Goal: Task Accomplishment & Management: Use online tool/utility

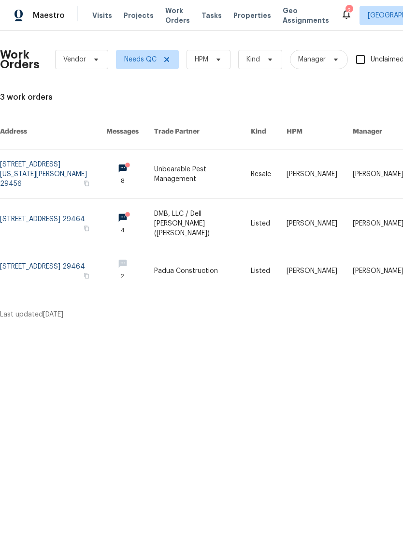
click at [171, 17] on span "Work Orders" at bounding box center [177, 15] width 25 height 19
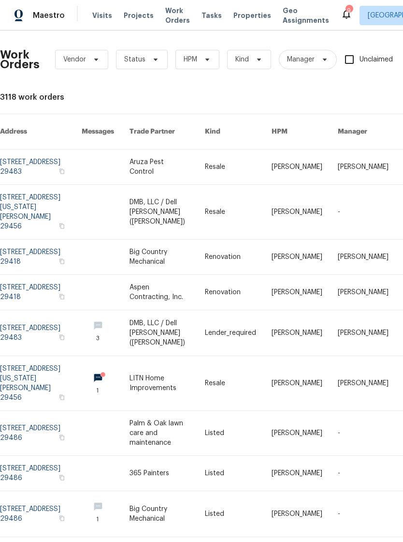
click at [238, 19] on span "Properties" at bounding box center [253, 16] width 38 height 10
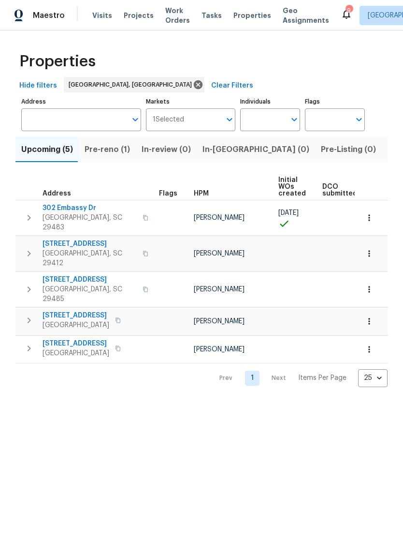
click at [89, 310] on span "5407 Barnsley Dr" at bounding box center [76, 315] width 67 height 10
click at [346, 10] on div "9" at bounding box center [349, 11] width 7 height 10
click at [388, 153] on span "Listed (8)" at bounding box center [406, 150] width 37 height 14
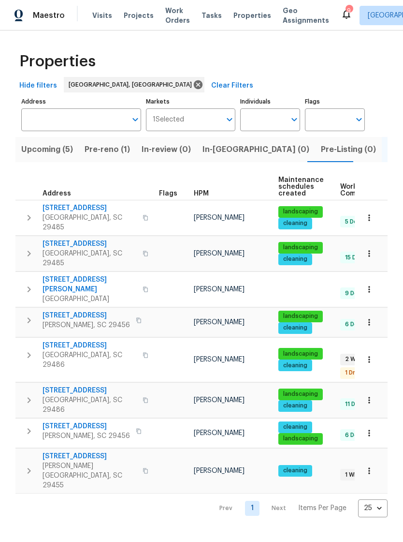
click at [97, 310] on span "218 Lodgepole Rd" at bounding box center [87, 315] width 88 height 10
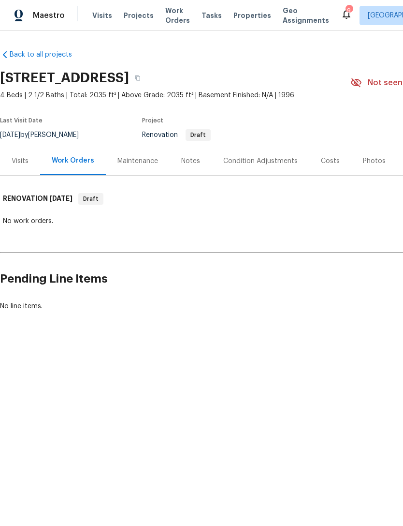
click at [324, 160] on div "Costs" at bounding box center [330, 161] width 19 height 10
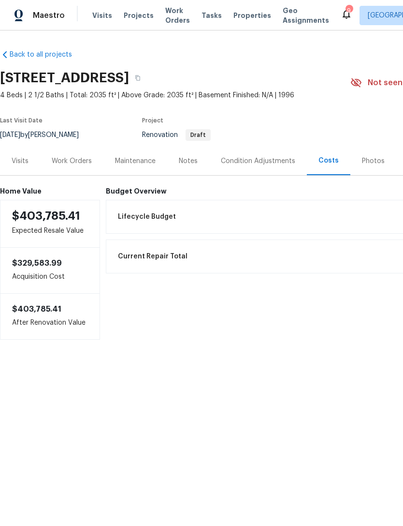
click at [264, 162] on div "Condition Adjustments" at bounding box center [258, 161] width 74 height 10
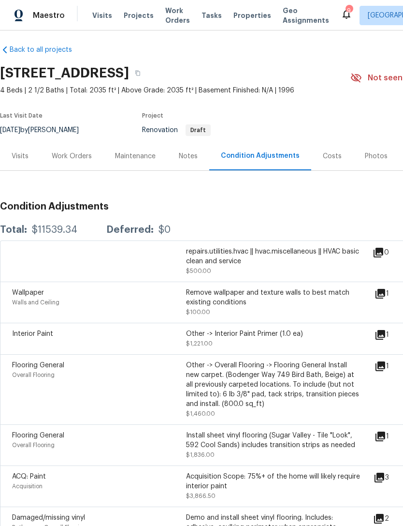
scroll to position [5, 0]
click at [257, 334] on div "Other -> Interior Paint Primer (1.0 ea)" at bounding box center [273, 334] width 174 height 10
click at [230, 325] on div "Interior Paint Other -> Interior Paint Primer (1.0 ea) $1,221.00 1 Convert to l…" at bounding box center [273, 338] width 546 height 31
click at [386, 330] on icon at bounding box center [381, 335] width 12 height 12
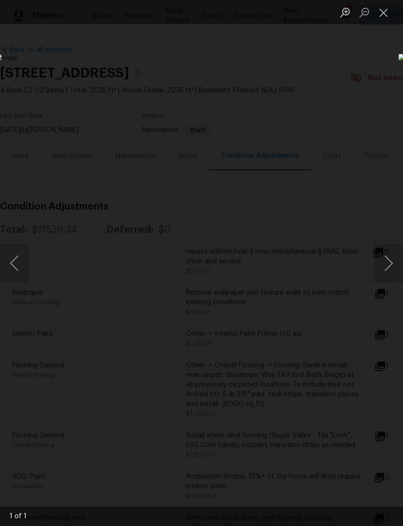
click at [390, 12] on button "Close lightbox" at bounding box center [383, 12] width 19 height 17
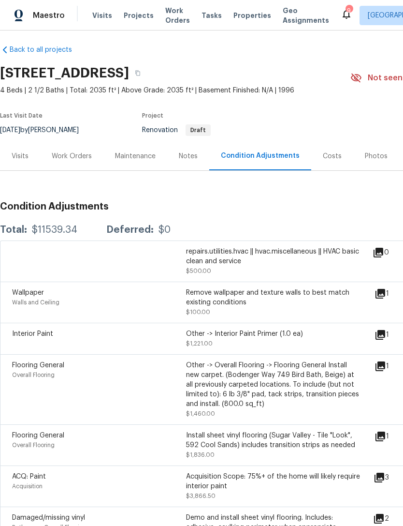
click at [311, 380] on div "Other -> Overall Flooring -> Flooring General Install new carpet. (Bodenger Way…" at bounding box center [273, 384] width 174 height 48
click at [316, 385] on div "Other -> Overall Flooring -> Flooring General Install new carpet. (Bodenger Way…" at bounding box center [273, 384] width 174 height 48
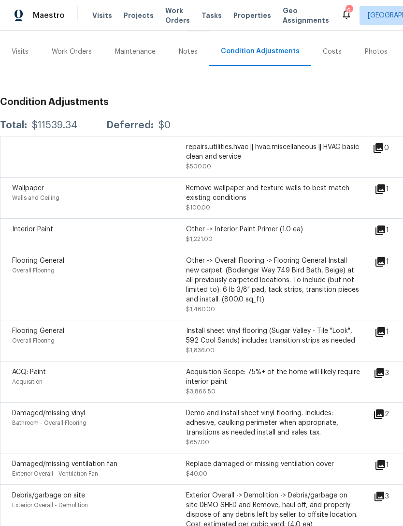
scroll to position [114, 0]
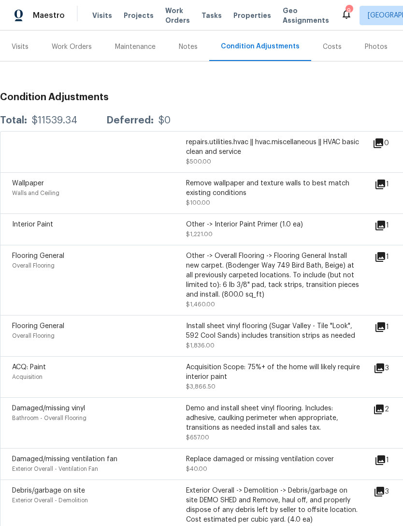
click at [282, 335] on div "Install sheet vinyl flooring (Sugar Valley - Tile "Look", 592 Cool Sands) inclu…" at bounding box center [273, 330] width 174 height 19
click at [289, 334] on div "Install sheet vinyl flooring (Sugar Valley - Tile "Look", 592 Cool Sands) inclu…" at bounding box center [273, 330] width 174 height 19
click at [385, 328] on icon at bounding box center [381, 327] width 10 height 10
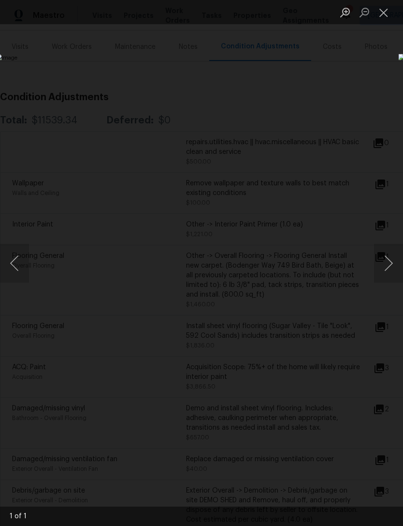
click at [385, 12] on button "Close lightbox" at bounding box center [383, 12] width 19 height 17
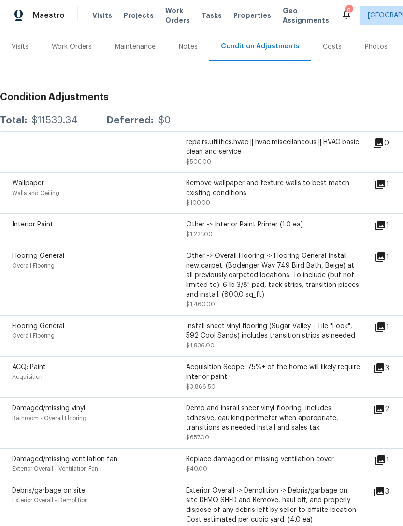
click at [384, 371] on icon at bounding box center [380, 368] width 10 height 10
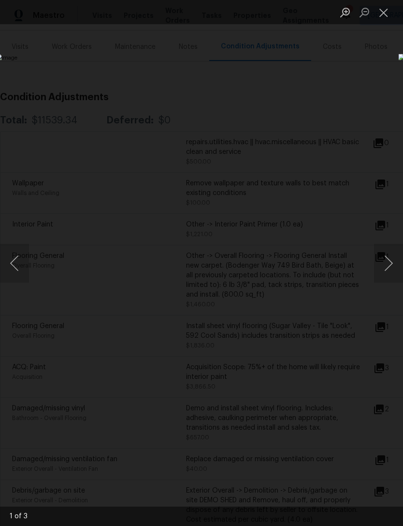
click at [388, 261] on button "Next image" at bounding box center [388, 263] width 29 height 39
click at [389, 260] on button "Next image" at bounding box center [388, 263] width 29 height 39
click at [388, 256] on button "Next image" at bounding box center [388, 263] width 29 height 39
click at [387, 12] on button "Close lightbox" at bounding box center [383, 12] width 19 height 17
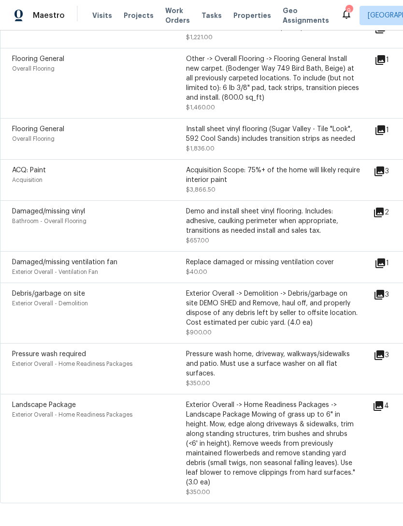
scroll to position [310, 0]
click at [384, 361] on icon at bounding box center [380, 356] width 12 height 12
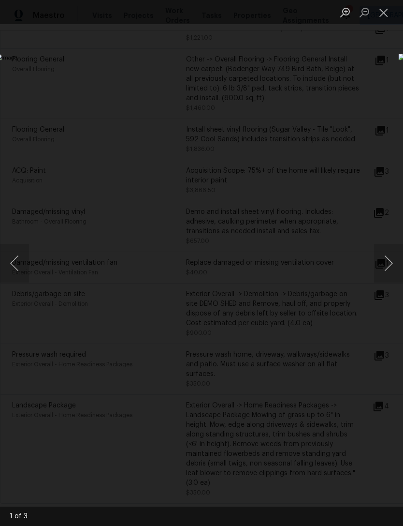
click at [384, 9] on button "Close lightbox" at bounding box center [383, 12] width 19 height 17
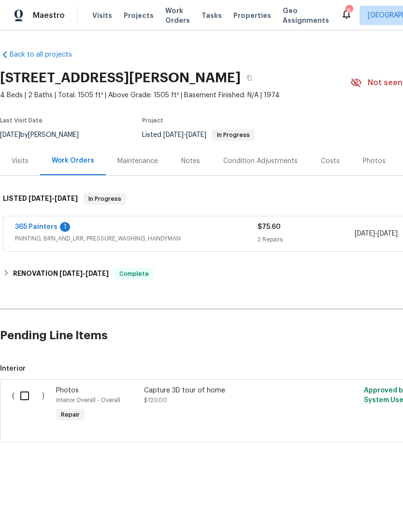
click at [55, 225] on link "365 Painters" at bounding box center [36, 226] width 43 height 7
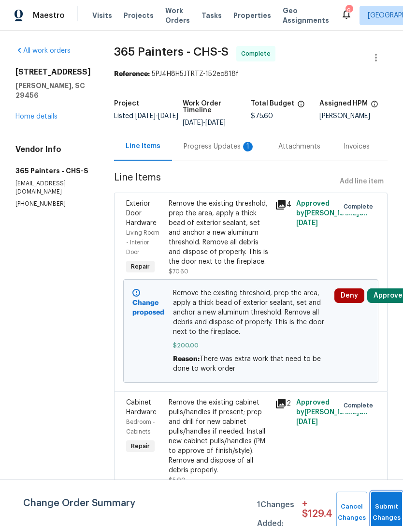
click at [386, 511] on span "Submit Changes" at bounding box center [386, 512] width 21 height 22
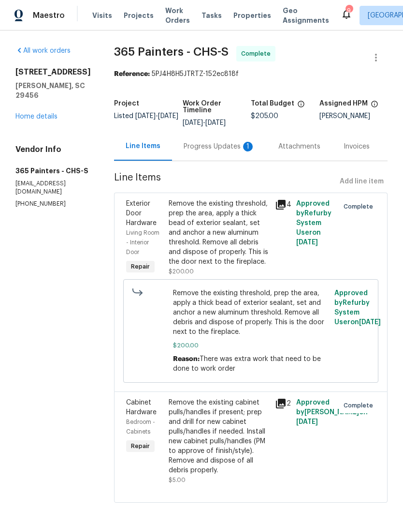
click at [51, 114] on link "Home details" at bounding box center [36, 116] width 42 height 7
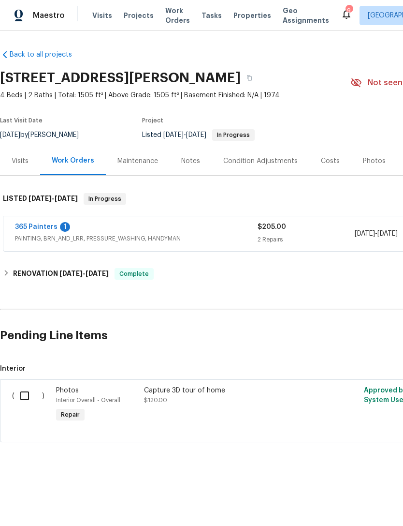
click at [346, 14] on div "9" at bounding box center [349, 11] width 7 height 10
click at [341, 17] on icon at bounding box center [347, 14] width 12 height 12
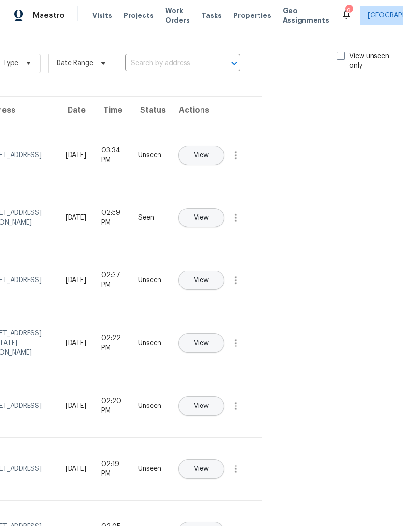
scroll to position [0, 109]
click at [339, 55] on span at bounding box center [342, 56] width 8 height 8
click at [339, 55] on input "View unseen only" at bounding box center [341, 54] width 6 height 6
checkbox input "true"
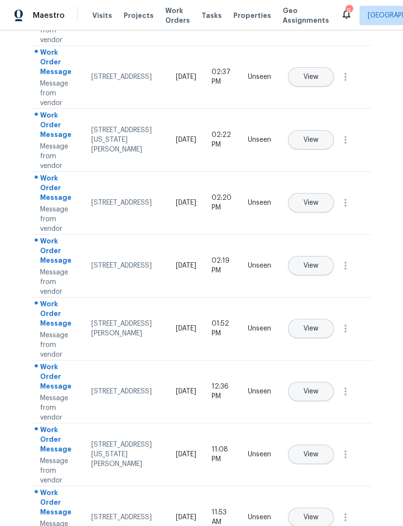
scroll to position [141, 0]
click at [319, 200] on span "View" at bounding box center [311, 203] width 15 height 7
click at [319, 325] on span "View" at bounding box center [311, 328] width 15 height 7
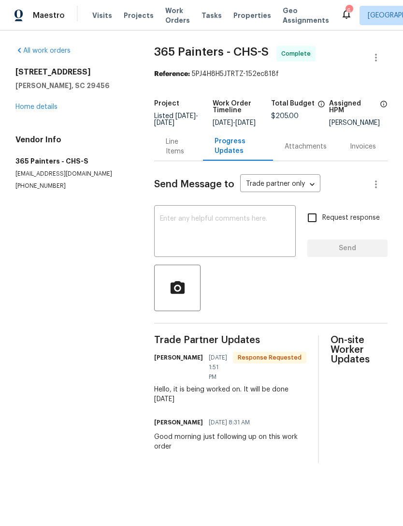
click at [240, 222] on textarea at bounding box center [225, 232] width 130 height 34
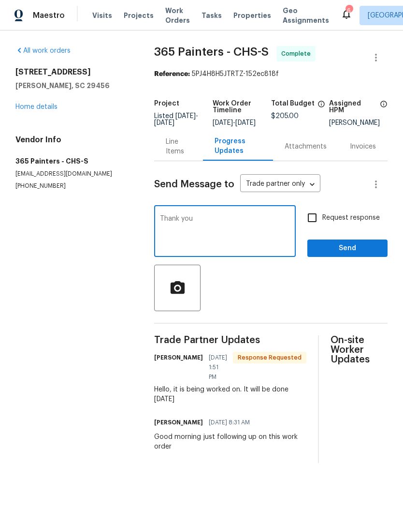
type textarea "Thank you"
click at [359, 254] on span "Send" at bounding box center [347, 248] width 65 height 12
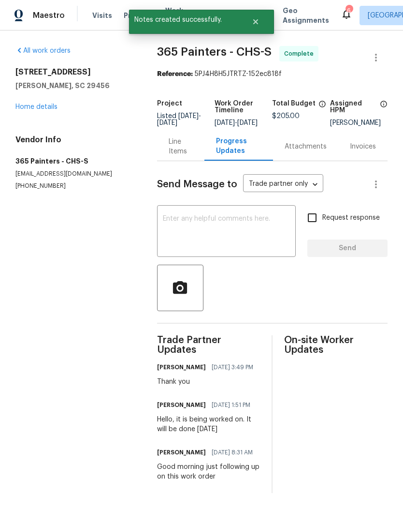
click at [341, 16] on icon at bounding box center [347, 14] width 12 height 12
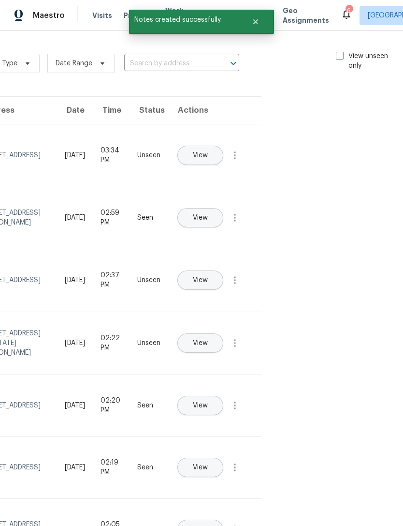
scroll to position [0, 113]
click at [342, 54] on span at bounding box center [342, 56] width 8 height 8
click at [342, 54] on input "View unseen only" at bounding box center [341, 54] width 6 height 6
checkbox input "true"
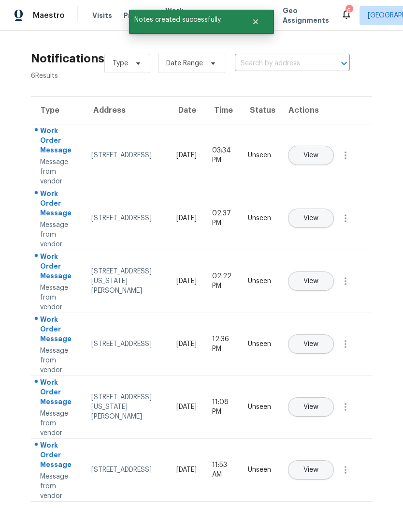
scroll to position [0, 0]
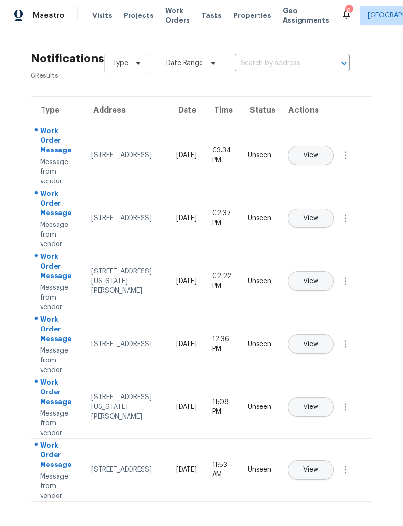
click at [246, 14] on span "Properties" at bounding box center [253, 16] width 38 height 10
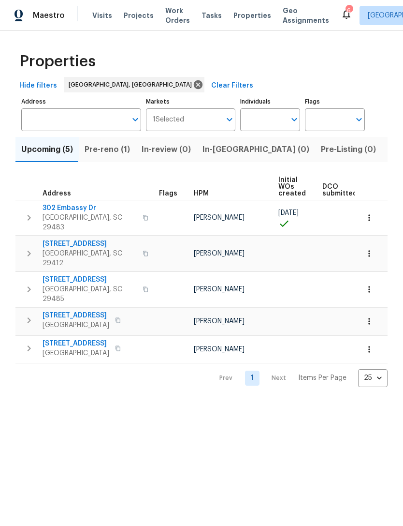
click at [171, 18] on span "Work Orders" at bounding box center [177, 15] width 25 height 19
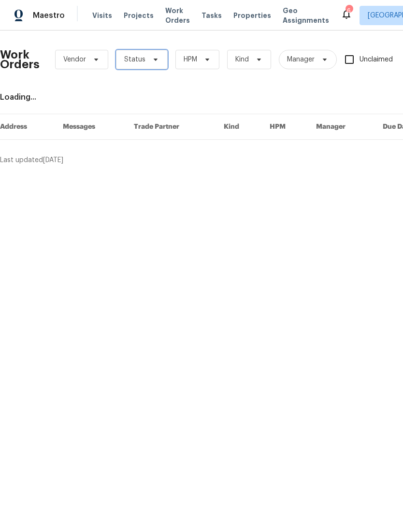
click at [155, 56] on icon at bounding box center [156, 60] width 8 height 8
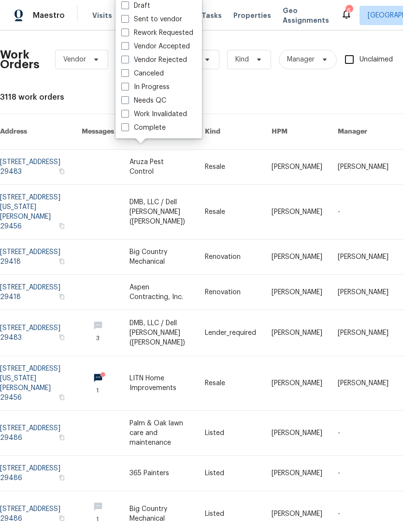
click at [125, 101] on span at bounding box center [125, 100] width 8 height 8
click at [125, 101] on input "Needs QC" at bounding box center [124, 99] width 6 height 6
checkbox input "true"
